Goal: Task Accomplishment & Management: Manage account settings

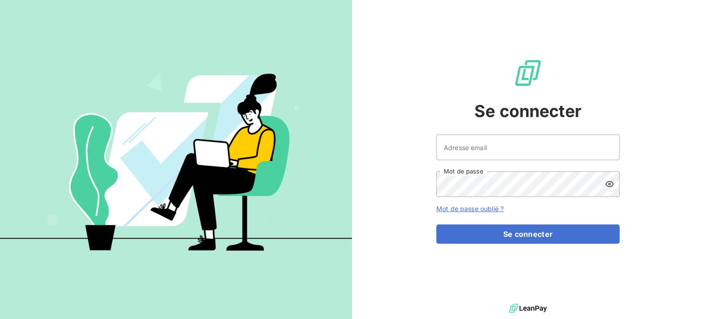
type input "[EMAIL_ADDRESS][DOMAIN_NAME]"
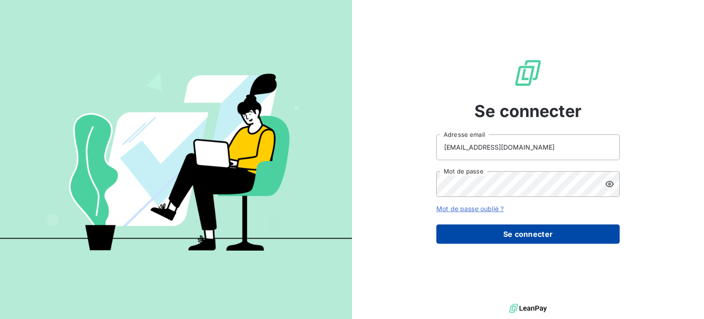
click at [487, 227] on button "Se connecter" at bounding box center [527, 233] width 183 height 19
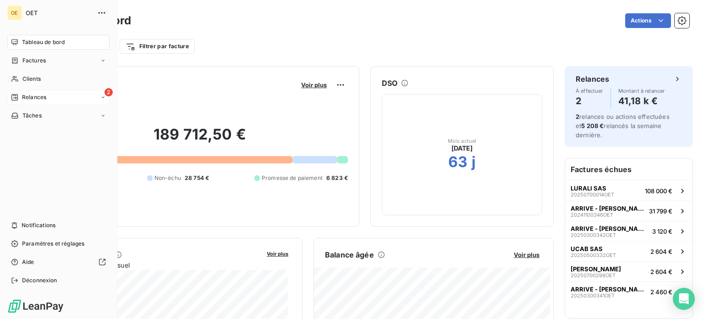
click at [22, 97] on span "Relances" at bounding box center [34, 97] width 24 height 8
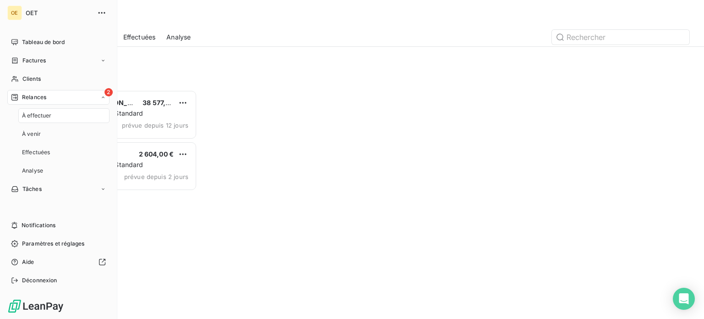
scroll to position [222, 146]
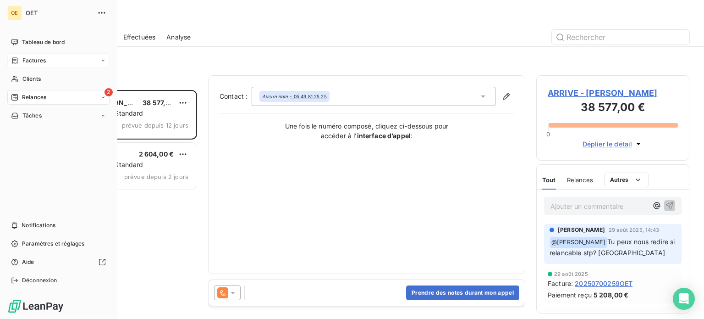
click at [23, 60] on span "Factures" at bounding box center [33, 60] width 23 height 8
click at [37, 77] on span "Factures" at bounding box center [33, 79] width 23 height 8
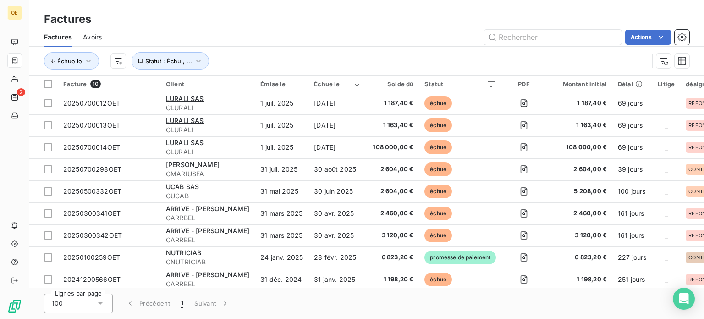
click at [287, 57] on div "Échue le Statut : Échu , ..." at bounding box center [346, 60] width 605 height 17
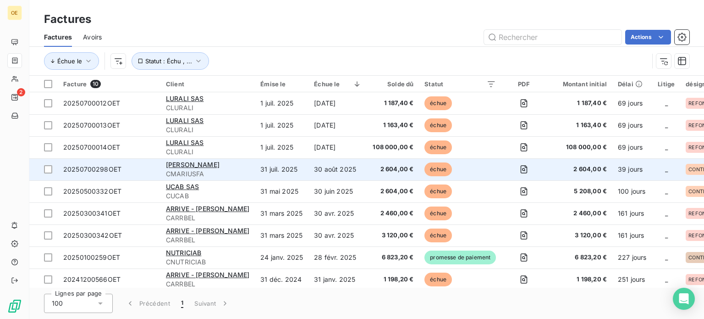
scroll to position [28, 0]
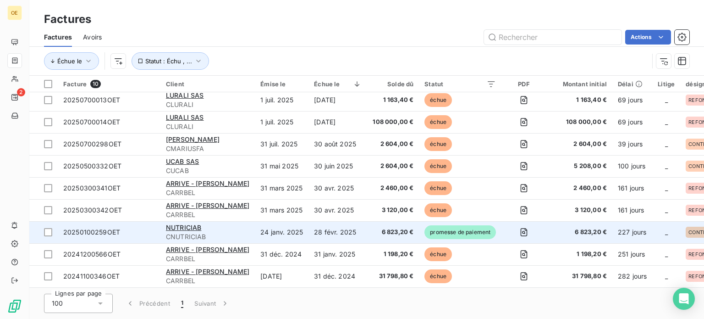
click at [536, 226] on td at bounding box center [523, 232] width 44 height 22
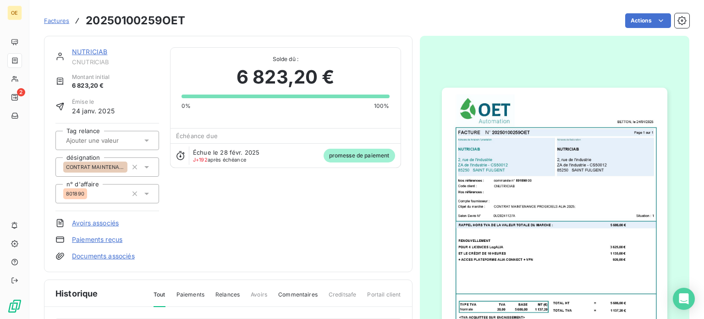
click at [63, 23] on span "Factures" at bounding box center [56, 20] width 25 height 7
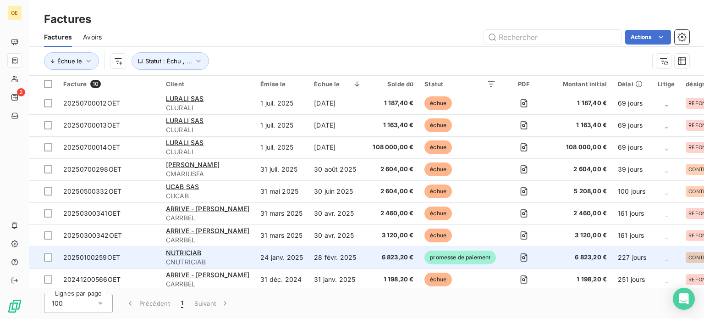
scroll to position [28, 0]
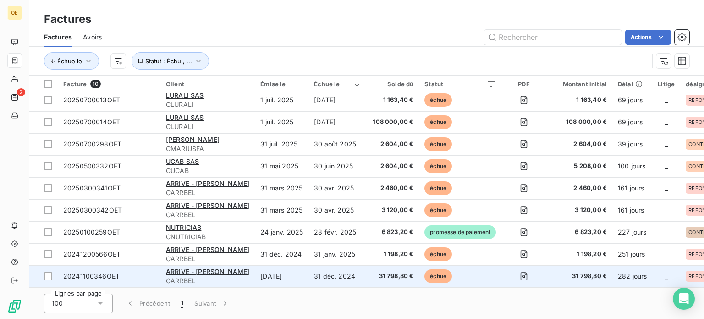
click at [535, 273] on td at bounding box center [523, 276] width 44 height 22
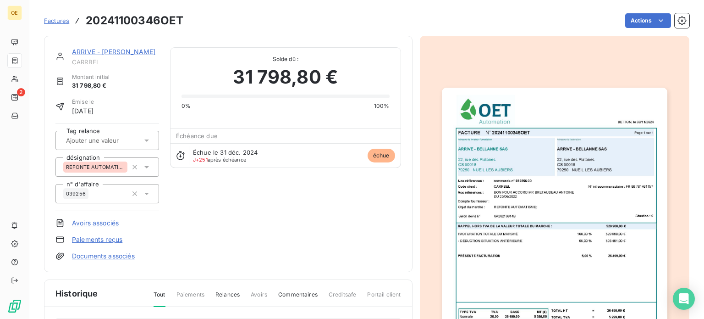
click at [60, 22] on span "Factures" at bounding box center [56, 20] width 25 height 7
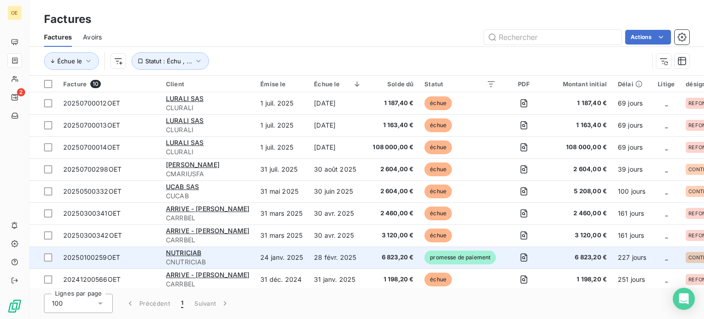
scroll to position [28, 0]
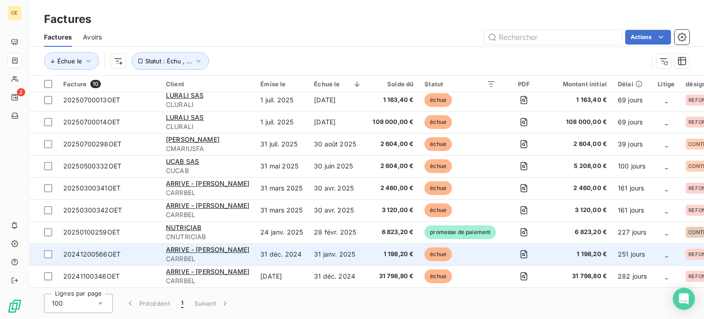
click at [501, 247] on td at bounding box center [523, 254] width 44 height 22
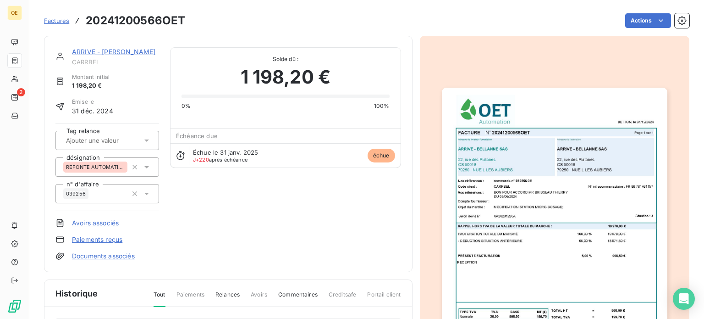
click at [57, 23] on span "Factures" at bounding box center [56, 20] width 25 height 7
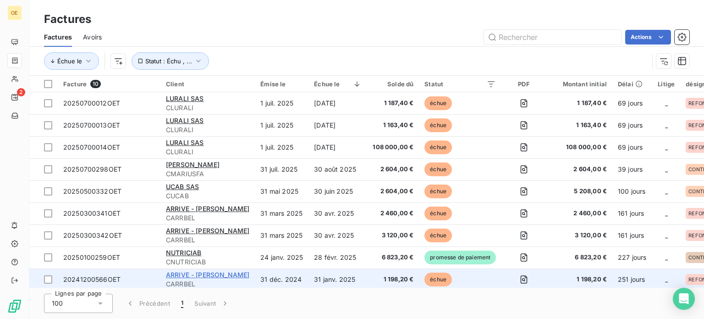
scroll to position [28, 0]
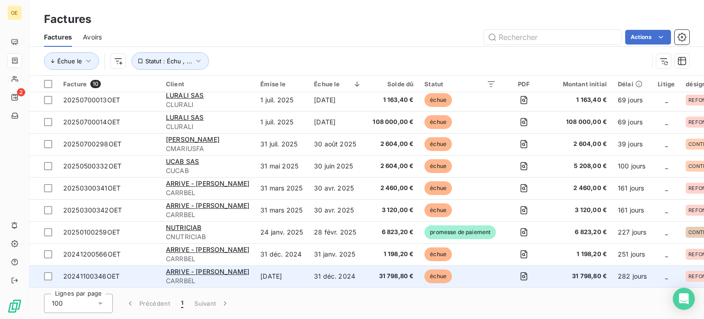
click at [460, 271] on td "échue" at bounding box center [460, 276] width 83 height 22
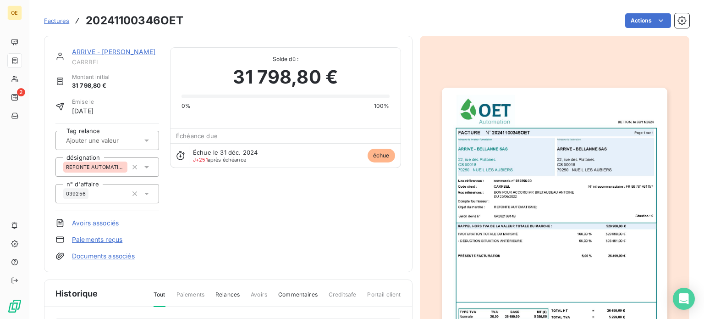
click at [53, 21] on span "Factures" at bounding box center [56, 20] width 25 height 7
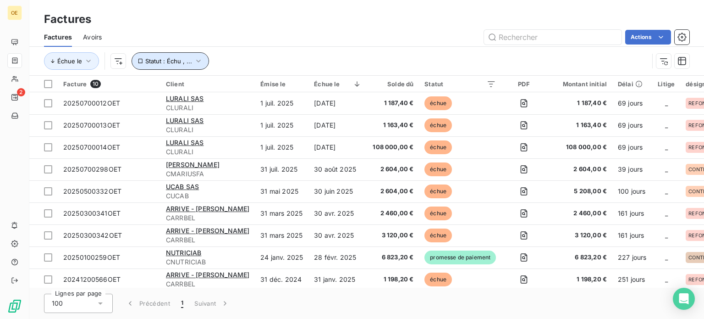
click at [158, 61] on span "Statut : Échu , ..." at bounding box center [168, 60] width 47 height 7
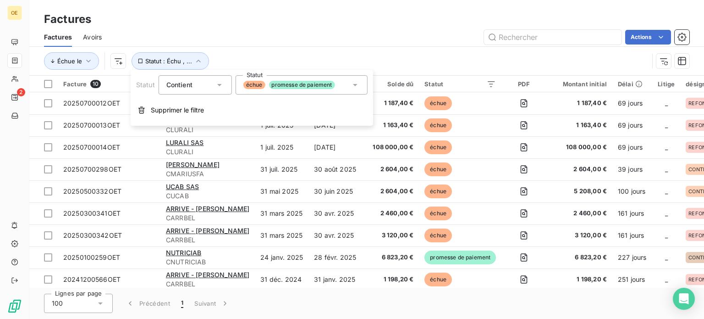
click at [277, 88] on span "promesse de paiement" at bounding box center [302, 85] width 66 height 8
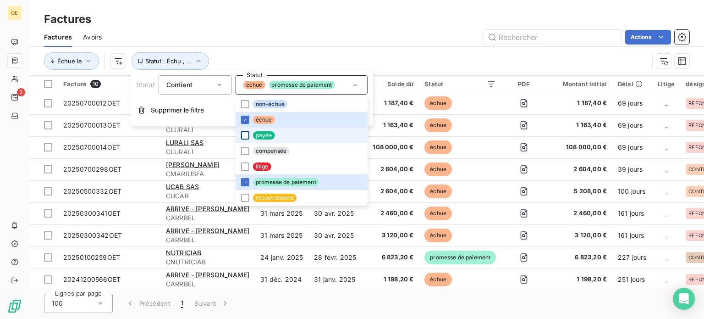
click at [247, 132] on div at bounding box center [245, 135] width 8 height 8
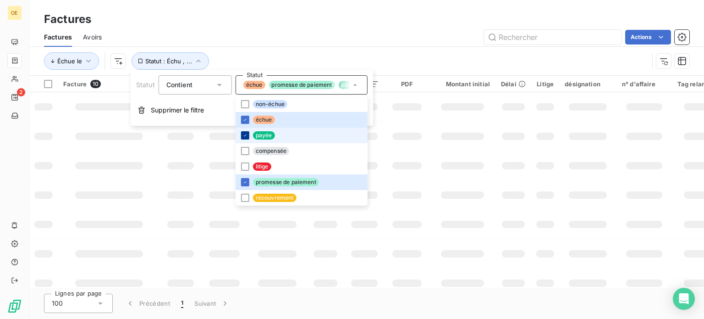
click at [247, 132] on icon at bounding box center [245, 135] width 6 height 6
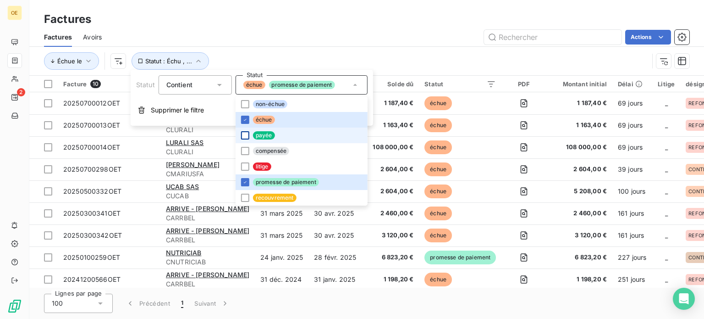
click at [244, 134] on div at bounding box center [245, 135] width 8 height 8
click at [245, 136] on div at bounding box center [245, 135] width 8 height 8
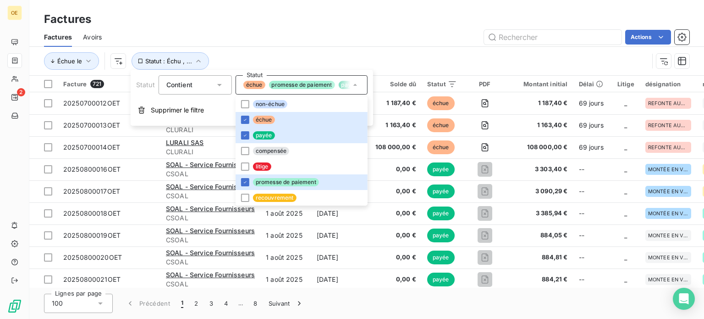
click at [417, 56] on div "Échue le Statut : Échu , ..." at bounding box center [346, 60] width 605 height 17
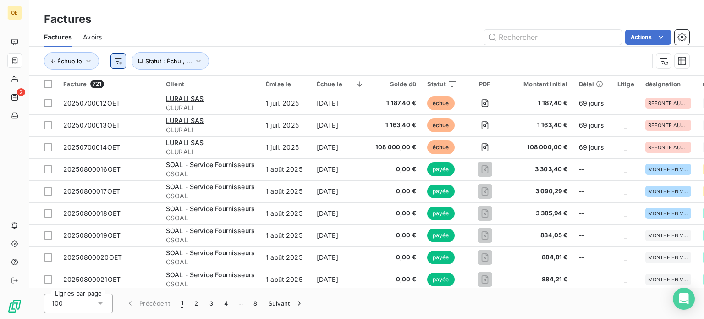
click at [114, 58] on html "OE 2 Factures Factures Avoirs Actions Échue le Statut : Échu , ... Facture 721 …" at bounding box center [352, 159] width 704 height 319
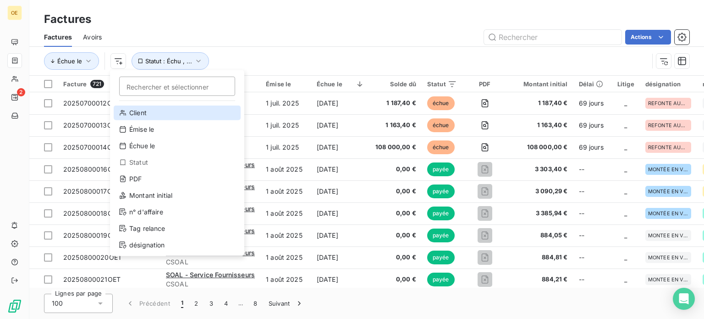
click at [140, 110] on div "Client" at bounding box center [177, 112] width 127 height 15
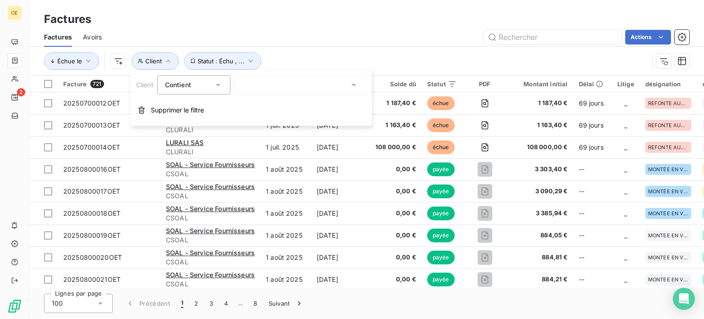
click at [263, 86] on div at bounding box center [300, 84] width 132 height 19
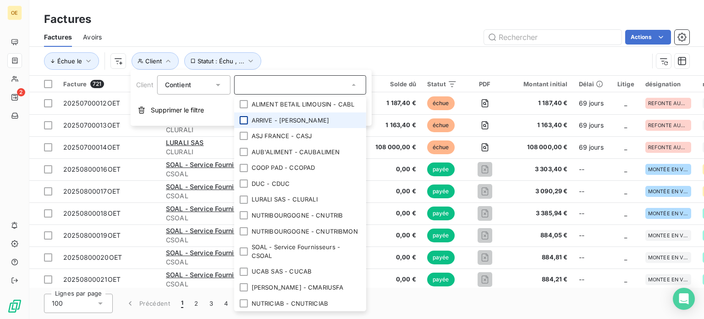
click at [243, 121] on div at bounding box center [244, 120] width 8 height 8
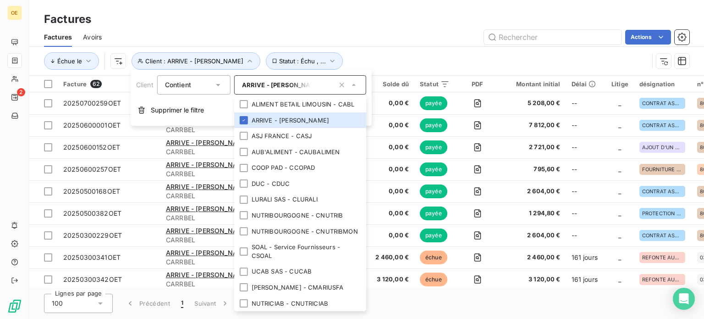
click at [417, 42] on div "Actions" at bounding box center [401, 37] width 577 height 15
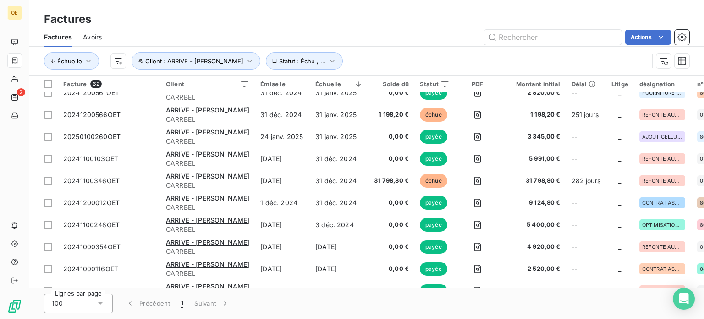
scroll to position [341, 0]
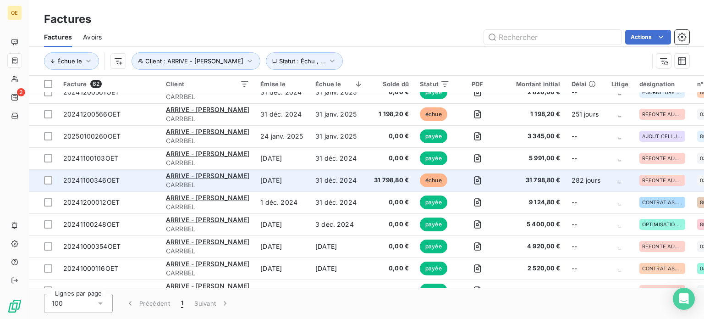
click at [492, 180] on td at bounding box center [477, 180] width 44 height 22
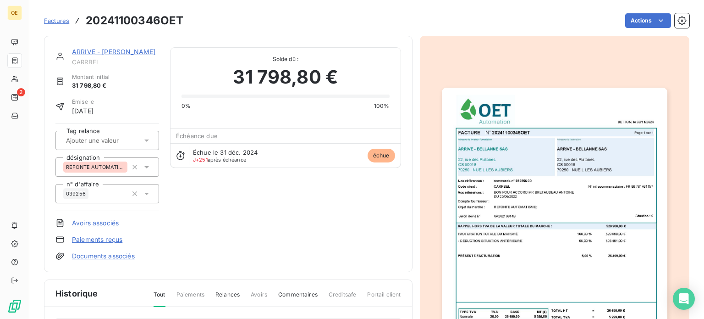
click at [57, 22] on span "Factures" at bounding box center [56, 20] width 25 height 7
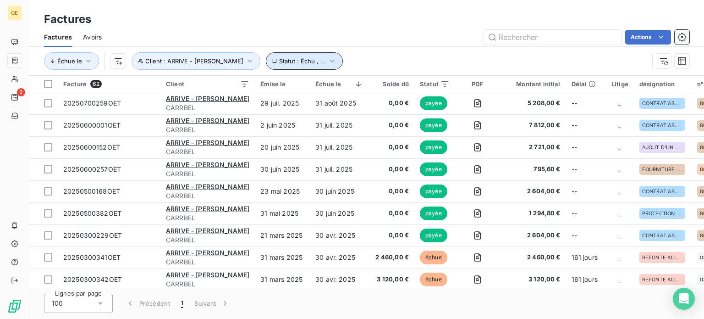
click at [313, 55] on button "Statut : Échu , ..." at bounding box center [304, 60] width 77 height 17
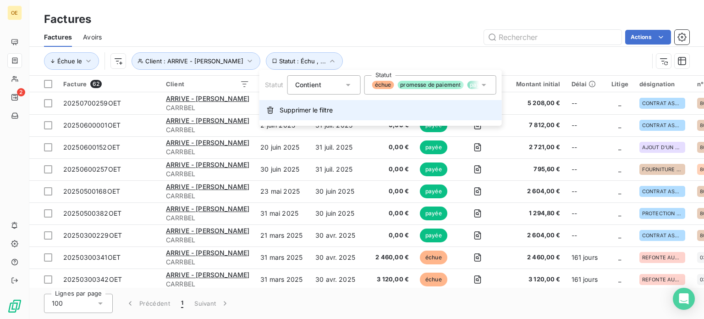
click at [297, 115] on button "Supprimer le filtre" at bounding box center [380, 110] width 242 height 20
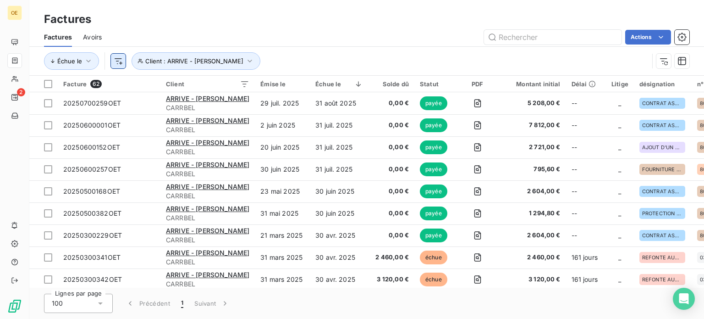
click at [117, 62] on html "OE 2 Factures Factures Avoirs Actions Échue le Client : ARRIVE - BELLANNE SAS F…" at bounding box center [352, 159] width 704 height 319
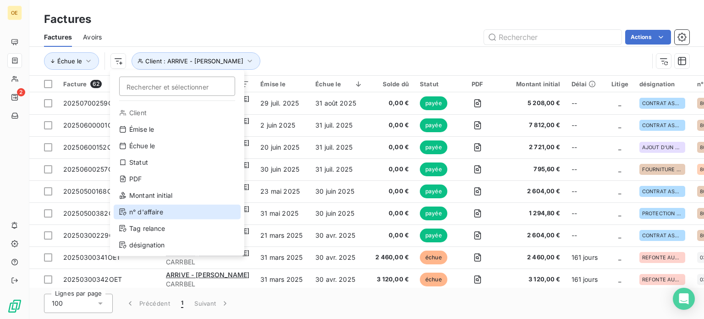
click at [138, 216] on div "n° d'affaire" at bounding box center [177, 211] width 127 height 15
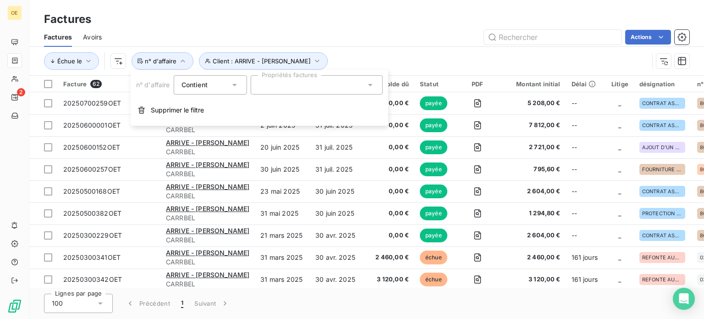
click at [303, 85] on div at bounding box center [317, 84] width 132 height 19
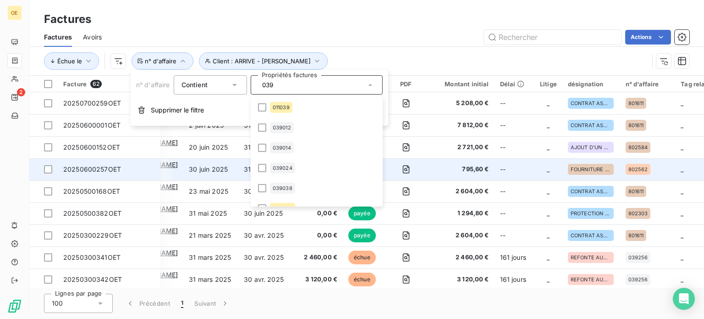
scroll to position [0, 72]
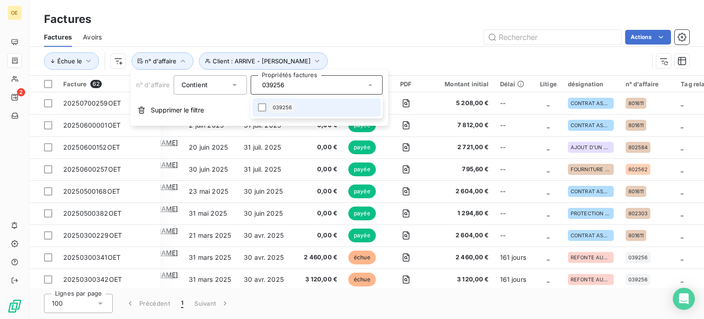
type input "039256"
click at [301, 106] on li "039256" at bounding box center [317, 107] width 128 height 18
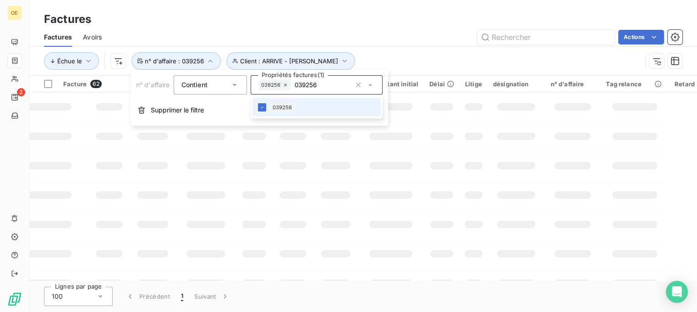
click at [442, 46] on div "Factures Avoirs Actions" at bounding box center [363, 37] width 668 height 19
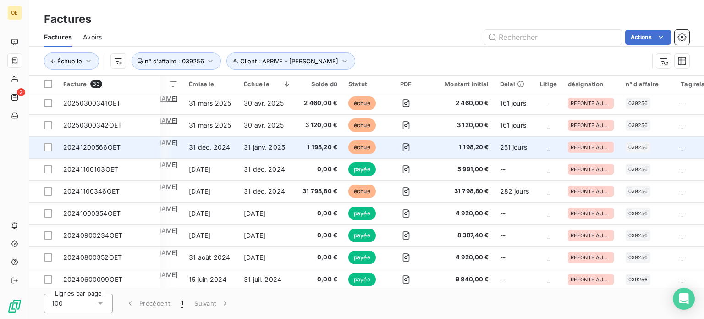
click at [434, 150] on span "1 198,20 €" at bounding box center [461, 147] width 55 height 9
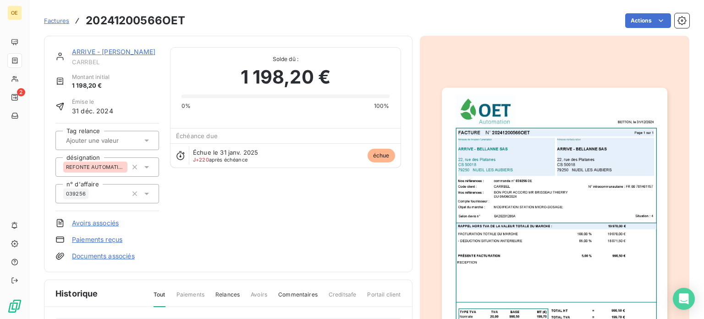
click at [65, 25] on div "Factures 20241200566OET" at bounding box center [114, 20] width 141 height 17
click at [62, 22] on span "Factures" at bounding box center [56, 20] width 25 height 7
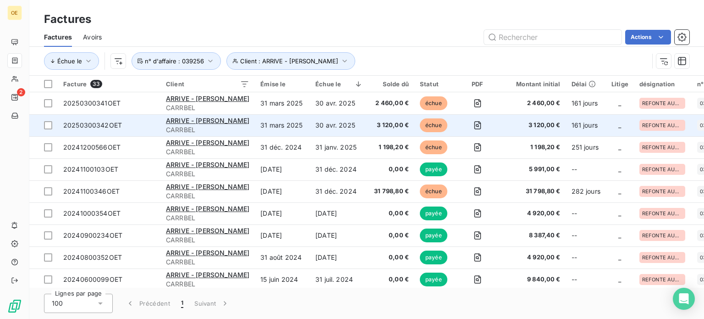
click at [482, 126] on td at bounding box center [477, 125] width 44 height 22
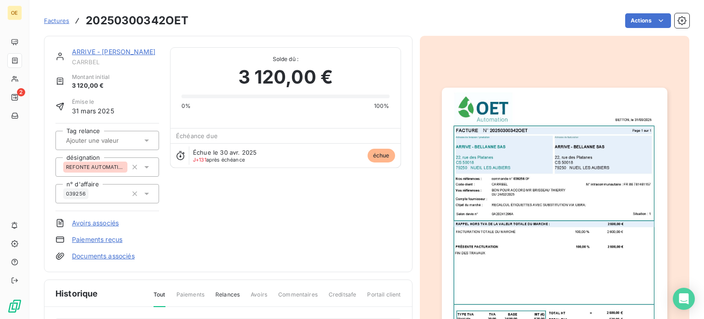
click at [60, 20] on span "Factures" at bounding box center [56, 20] width 25 height 7
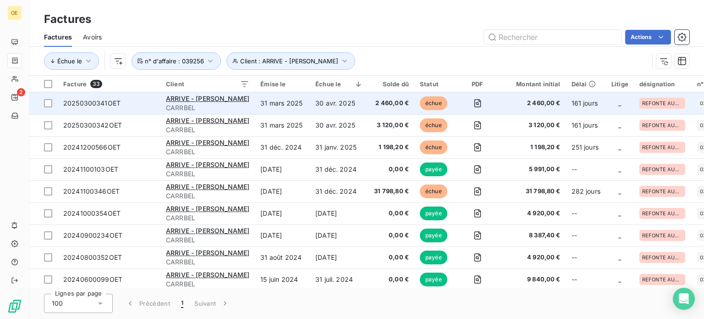
click at [500, 99] on td "2 460,00 €" at bounding box center [533, 103] width 66 height 22
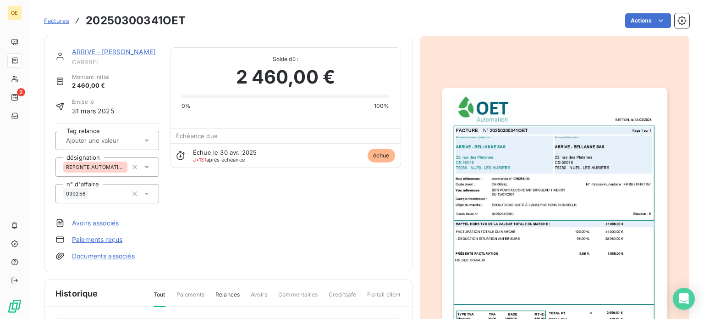
click at [53, 23] on span "Factures" at bounding box center [56, 20] width 25 height 7
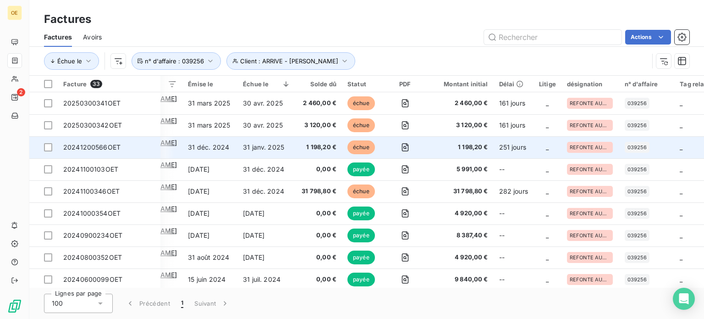
scroll to position [0, 75]
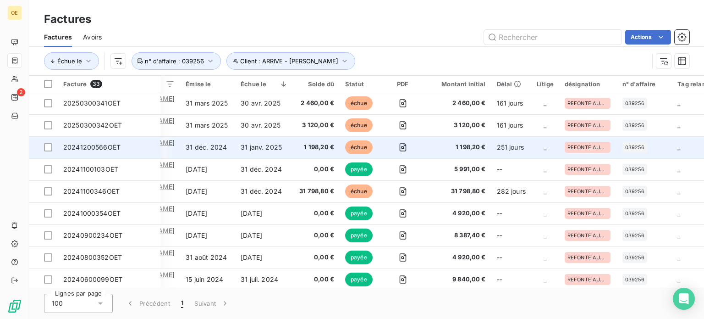
click at [431, 145] on span "1 198,20 €" at bounding box center [457, 147] width 55 height 9
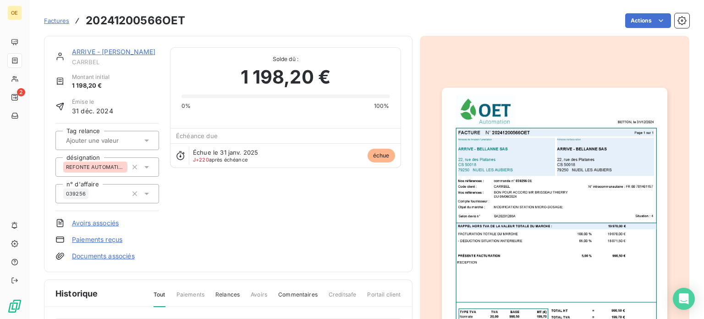
click at [62, 23] on span "Factures" at bounding box center [56, 20] width 25 height 7
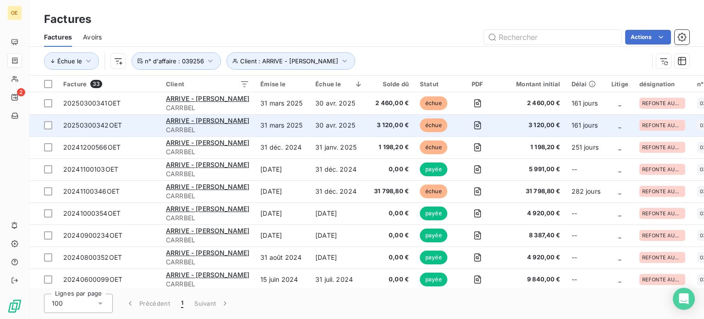
click at [505, 127] on span "3 120,00 €" at bounding box center [532, 125] width 55 height 9
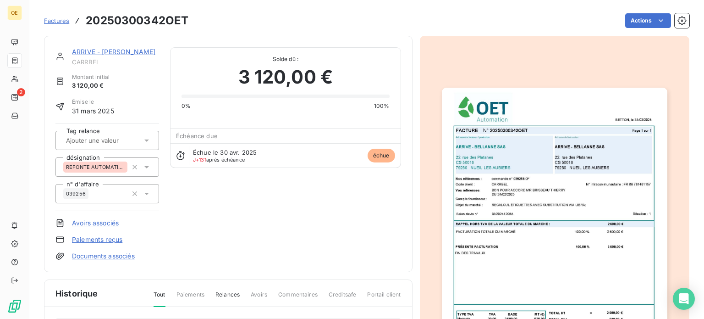
click at [61, 21] on span "Factures" at bounding box center [56, 20] width 25 height 7
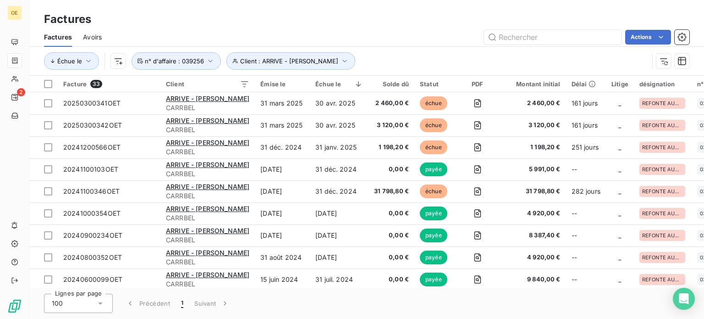
click at [627, 9] on div "Factures Factures Avoirs Actions Échue le Client : ARRIVE - BELLANNE SAS n° d'a…" at bounding box center [366, 38] width 675 height 76
click at [174, 52] on div "Échue le Client : ARRIVE - BELLANNE SAS n° d'affaire : 039256" at bounding box center [346, 60] width 605 height 17
click at [169, 59] on span "n° d'affaire : 039256" at bounding box center [174, 60] width 59 height 7
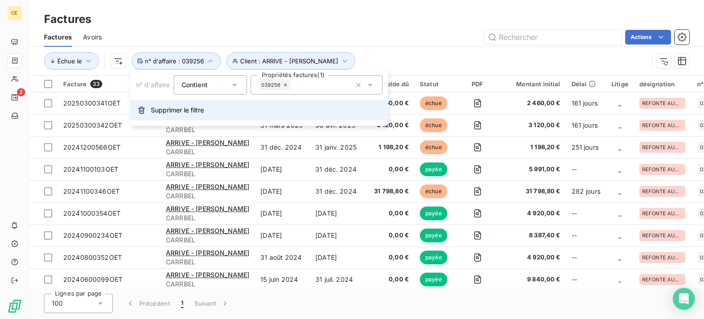
click at [158, 115] on button "Supprimer le filtre" at bounding box center [260, 110] width 258 height 20
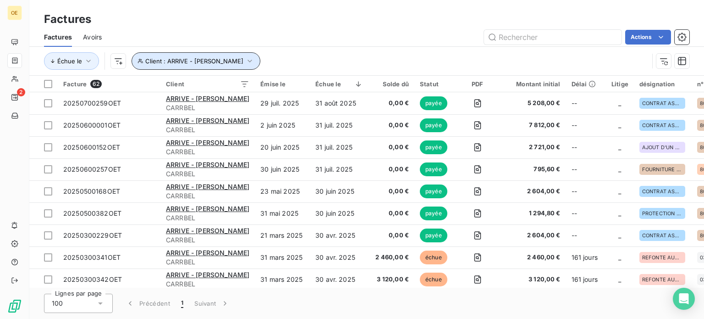
click at [205, 60] on span "Client : ARRIVE - [PERSON_NAME]" at bounding box center [194, 60] width 98 height 7
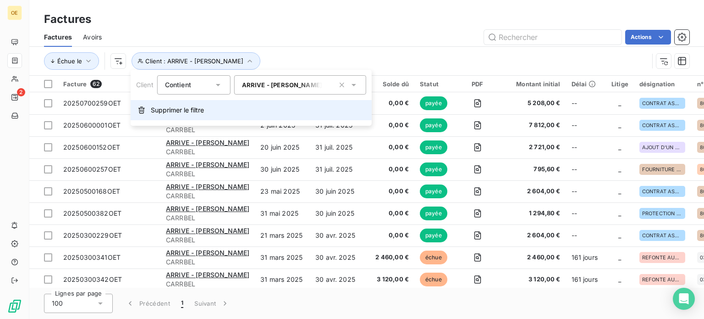
click at [171, 109] on span "Supprimer le filtre" at bounding box center [177, 109] width 53 height 9
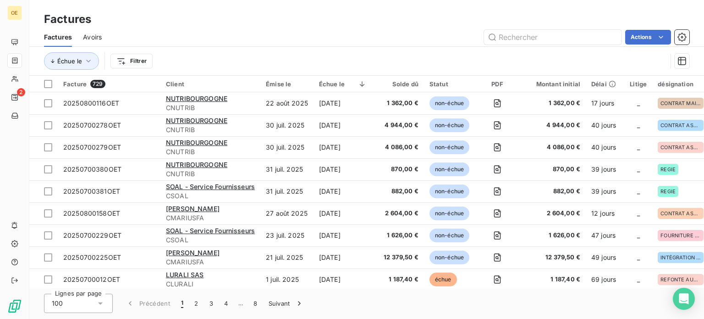
click at [370, 43] on div "Actions" at bounding box center [401, 37] width 577 height 15
